Goal: Task Accomplishment & Management: Manage account settings

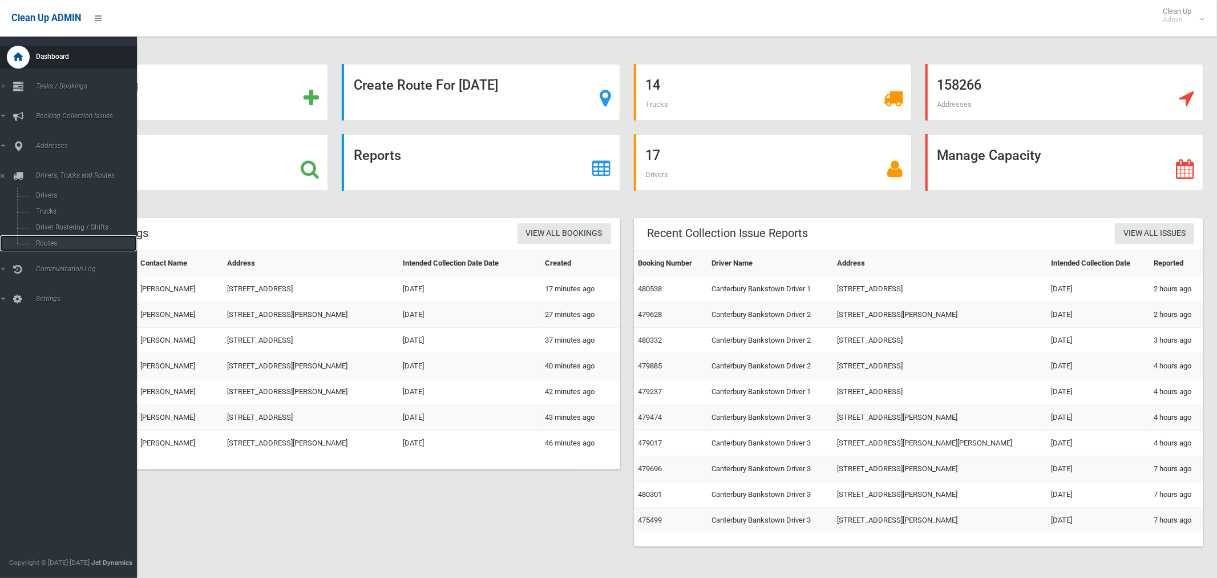
click at [47, 240] on span "Routes" at bounding box center [80, 243] width 95 height 8
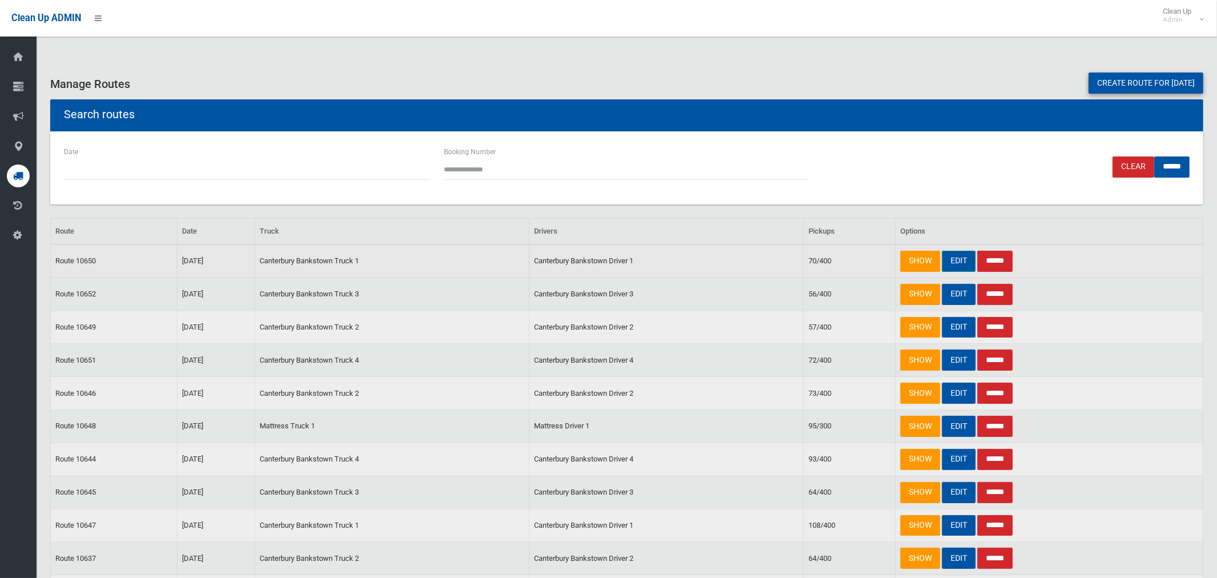
click at [954, 258] on link "EDIT" at bounding box center [959, 261] width 34 height 21
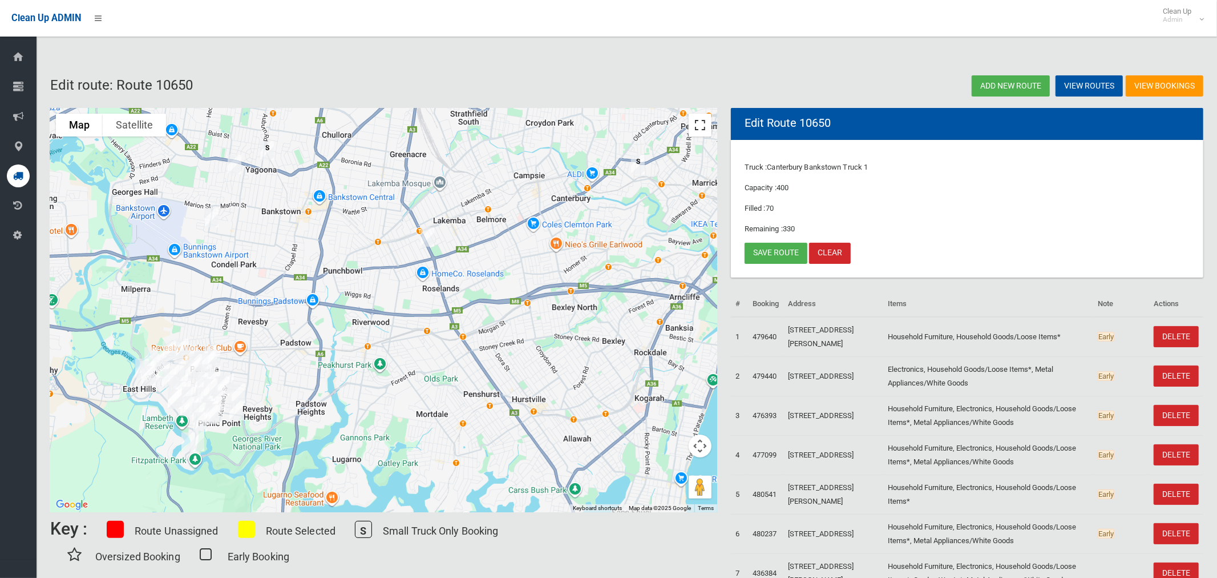
click at [699, 127] on button "Toggle fullscreen view" at bounding box center [700, 125] width 23 height 23
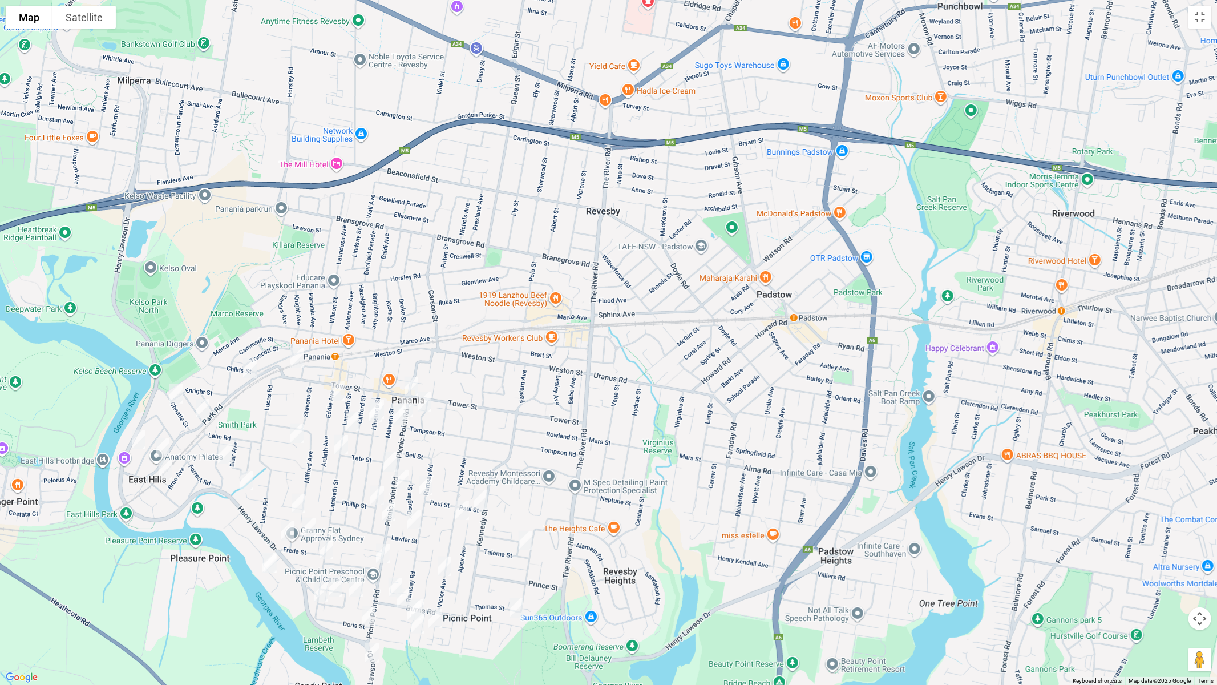
click at [424, 398] on img "12 Ellen Street, PANANIA NSW 2213" at bounding box center [424, 402] width 23 height 29
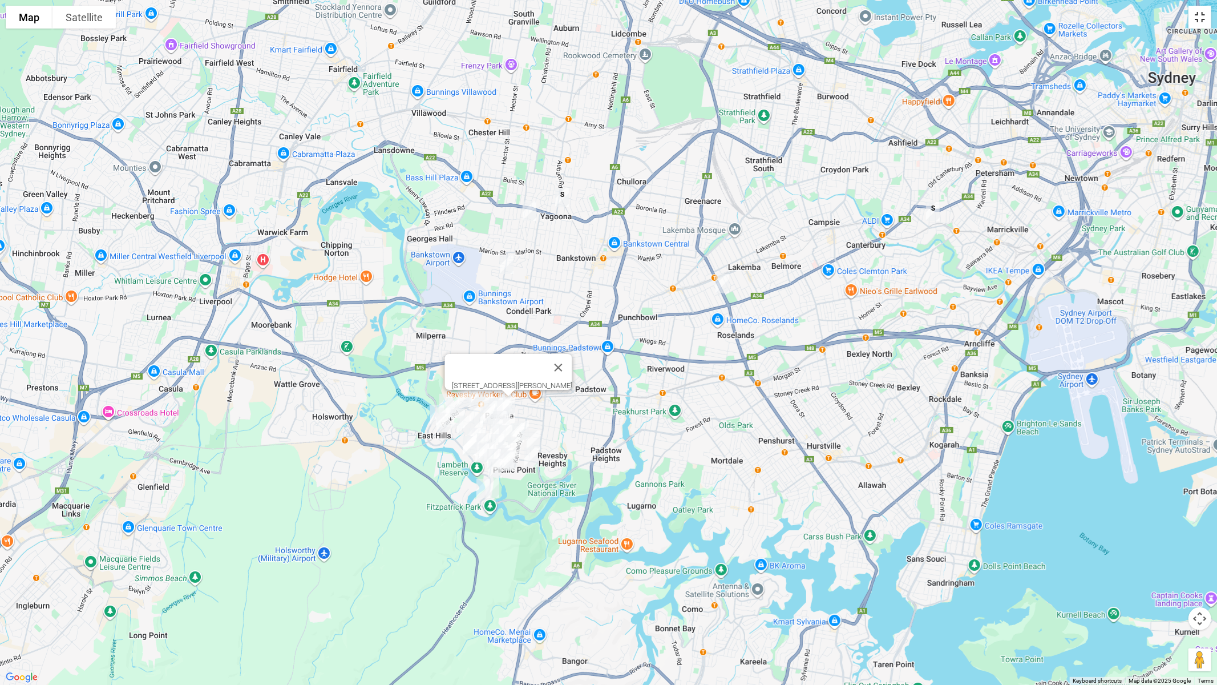
click at [1200, 19] on button "Toggle fullscreen view" at bounding box center [1200, 17] width 23 height 23
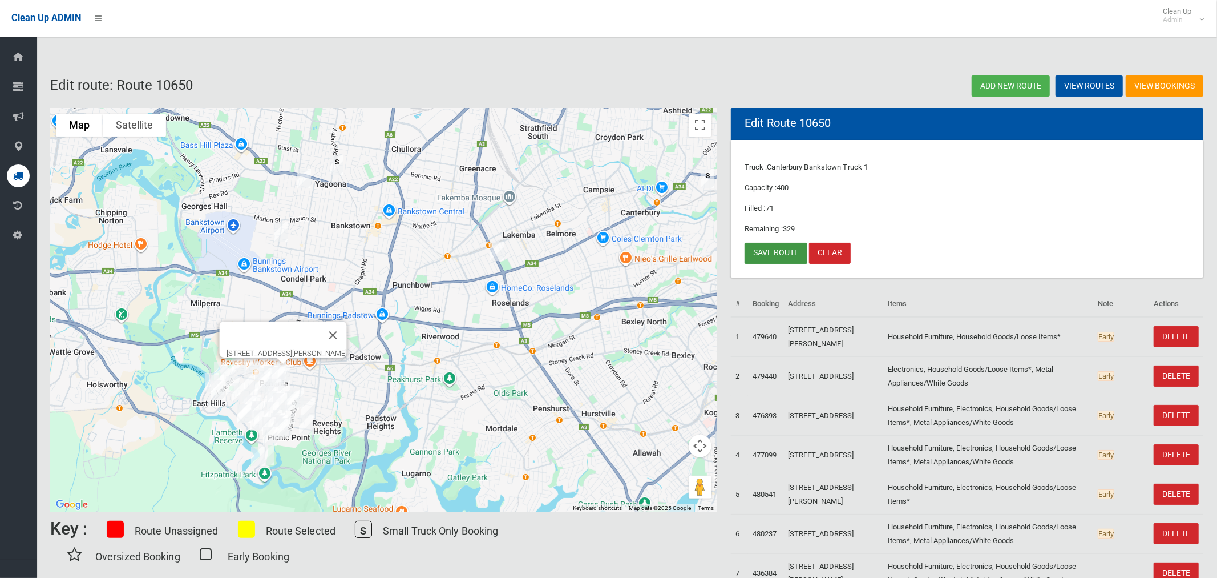
click at [773, 249] on link "Save route" at bounding box center [776, 253] width 63 height 21
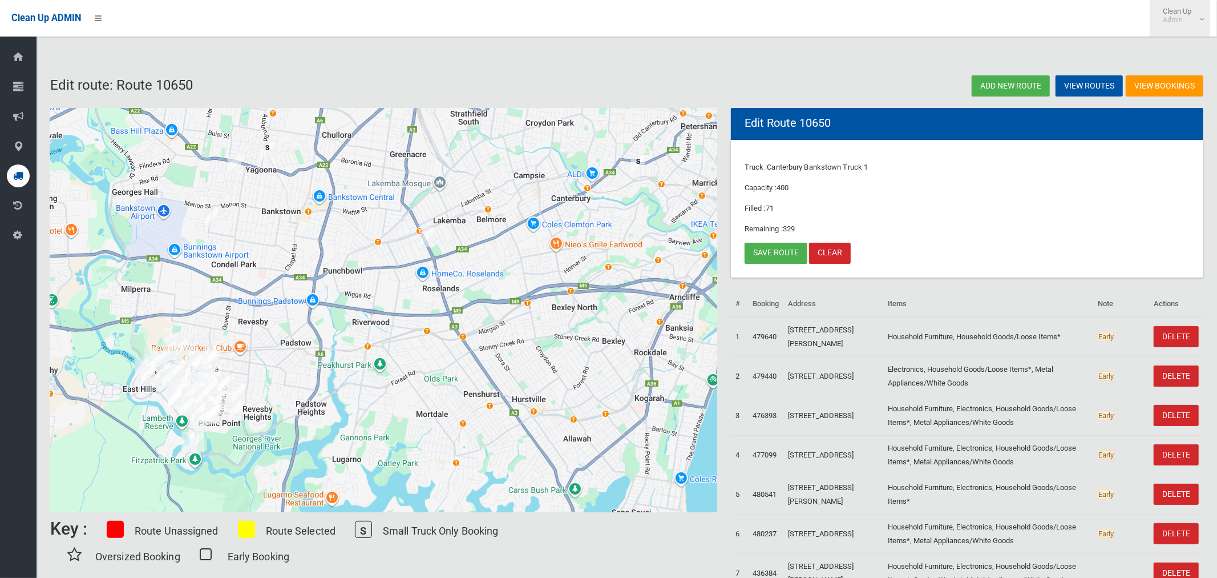
click at [1201, 19] on link "Clean Up Admin" at bounding box center [1180, 18] width 61 height 37
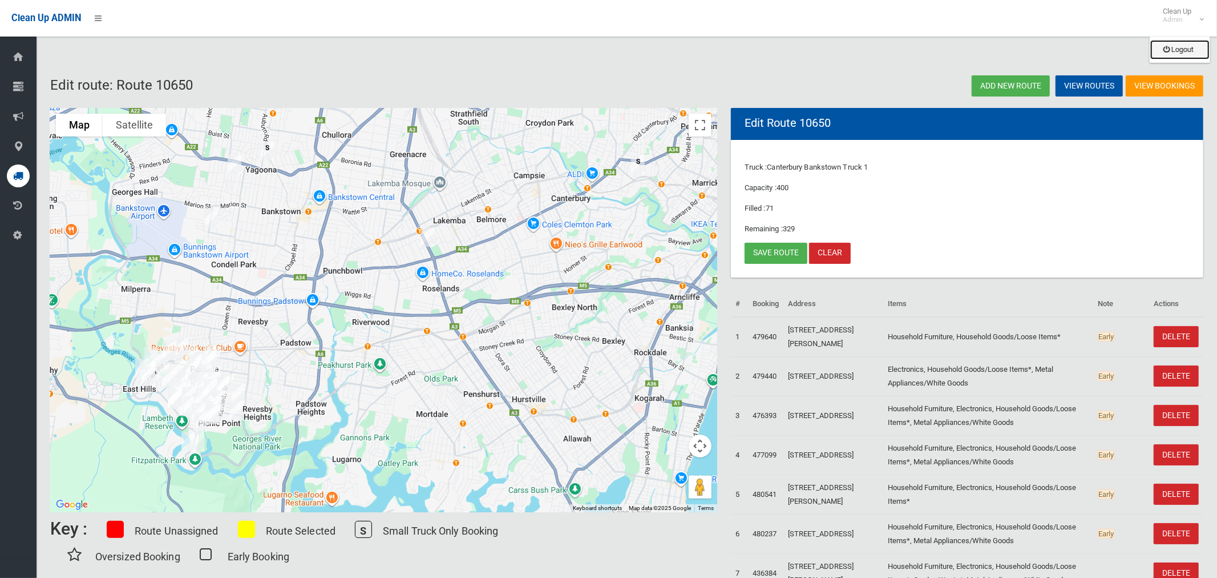
click at [1183, 50] on link "Logout" at bounding box center [1180, 49] width 59 height 19
